Goal: Task Accomplishment & Management: Manage account settings

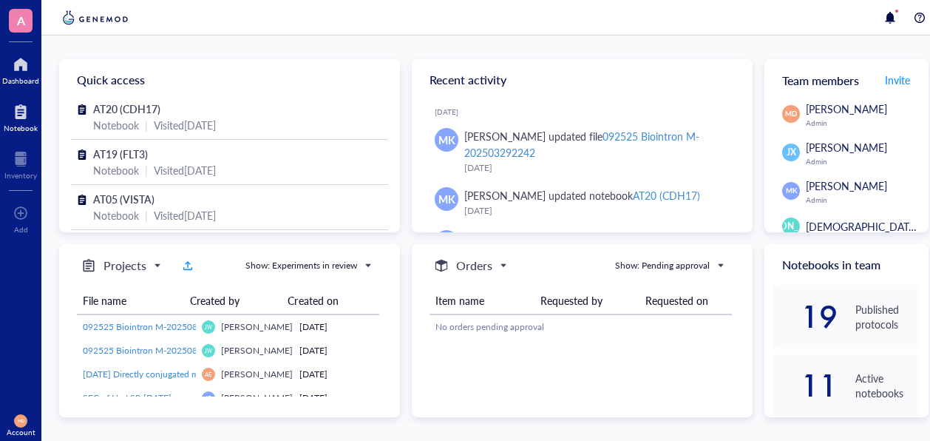
click at [7, 126] on div "Notebook" at bounding box center [21, 127] width 34 height 9
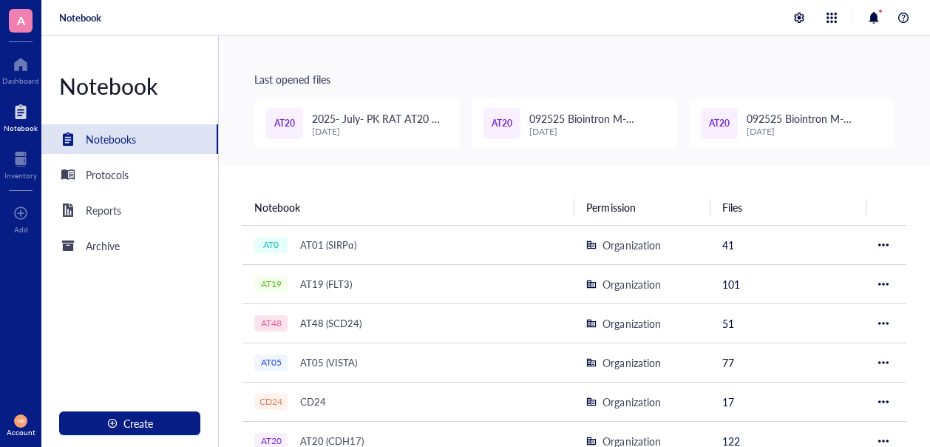
click at [278, 125] on span "AT20" at bounding box center [284, 124] width 21 height 14
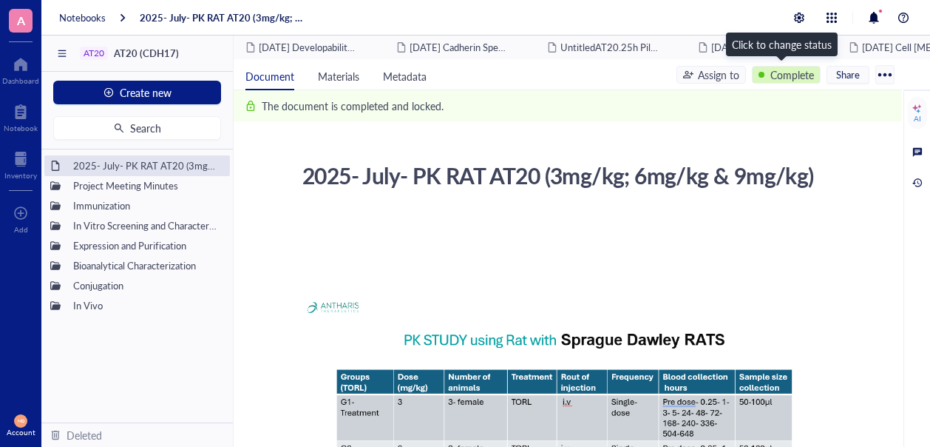
click at [796, 75] on div "Complete" at bounding box center [792, 75] width 44 height 16
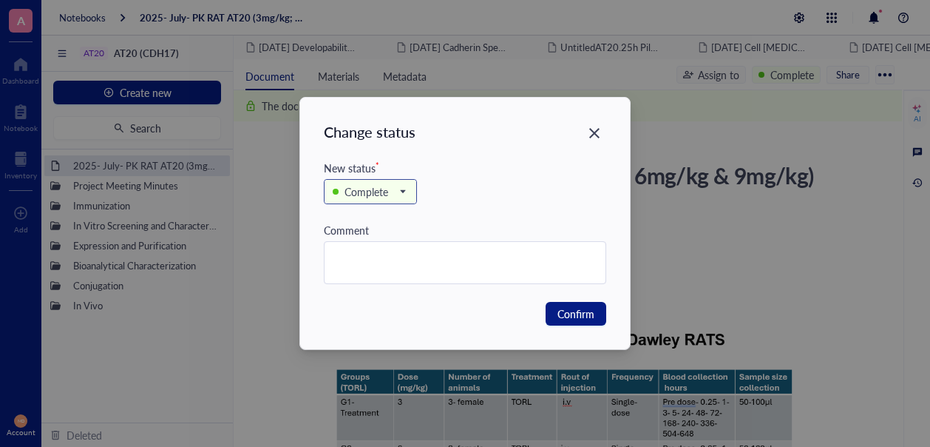
click at [384, 188] on div "Complete" at bounding box center [367, 191] width 44 height 16
click at [359, 219] on div "Backlog" at bounding box center [362, 218] width 35 height 16
click at [584, 315] on span "Confirm" at bounding box center [576, 313] width 37 height 16
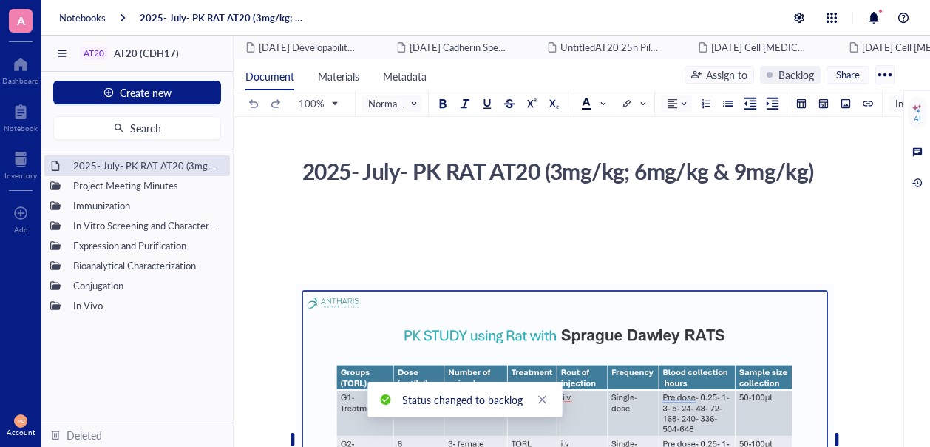
click at [582, 314] on div "Add Caption ﻿" at bounding box center [565, 442] width 526 height 328
click at [214, 376] on div "2025- July- PK RAT AT20 (3mg/kg; 6mg/kg & 9mg/kg) Project Meeting Minutes Immun…" at bounding box center [137, 285] width 192 height 273
